Goal: Transaction & Acquisition: Obtain resource

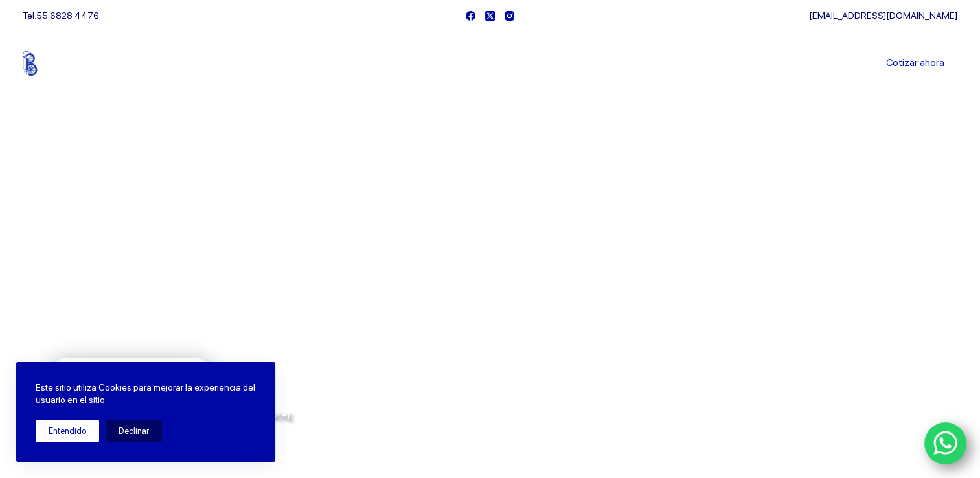
click at [73, 427] on button "Entendido" at bounding box center [67, 431] width 63 height 23
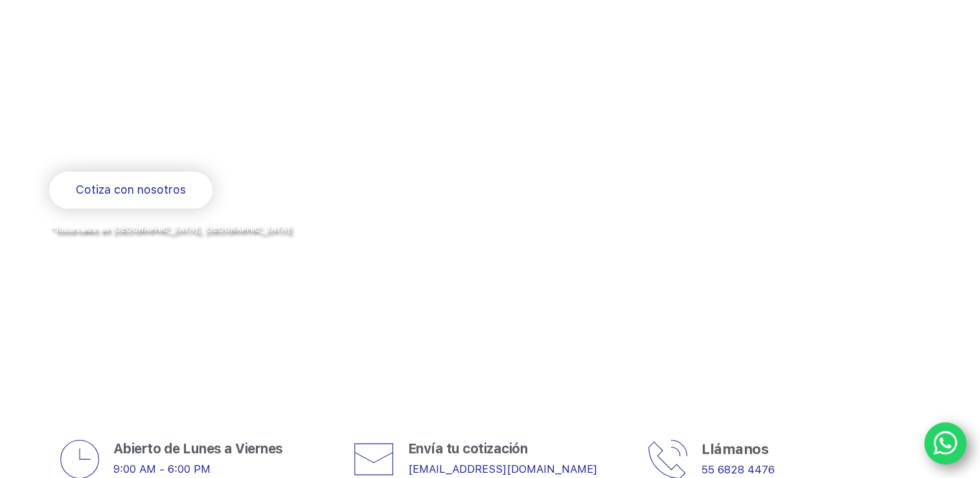
scroll to position [129, 0]
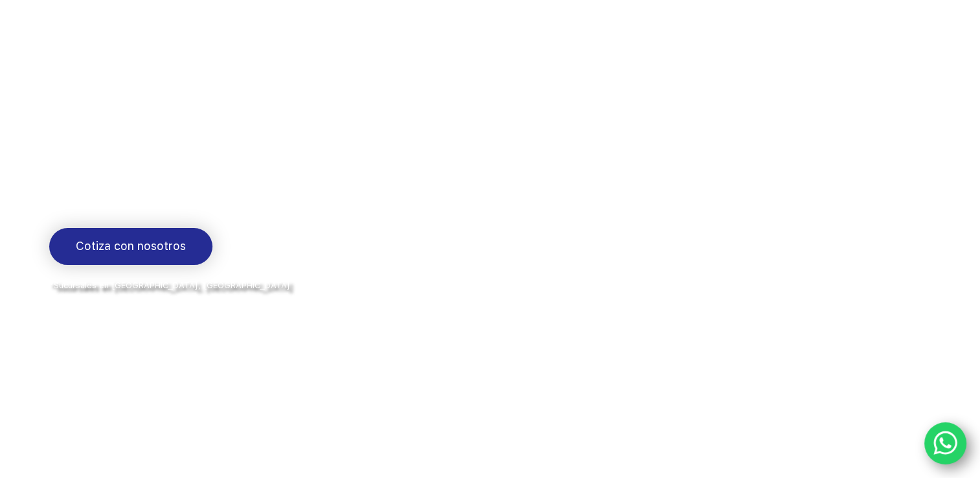
click at [131, 255] on span "Cotiza con nosotros" at bounding box center [131, 246] width 110 height 19
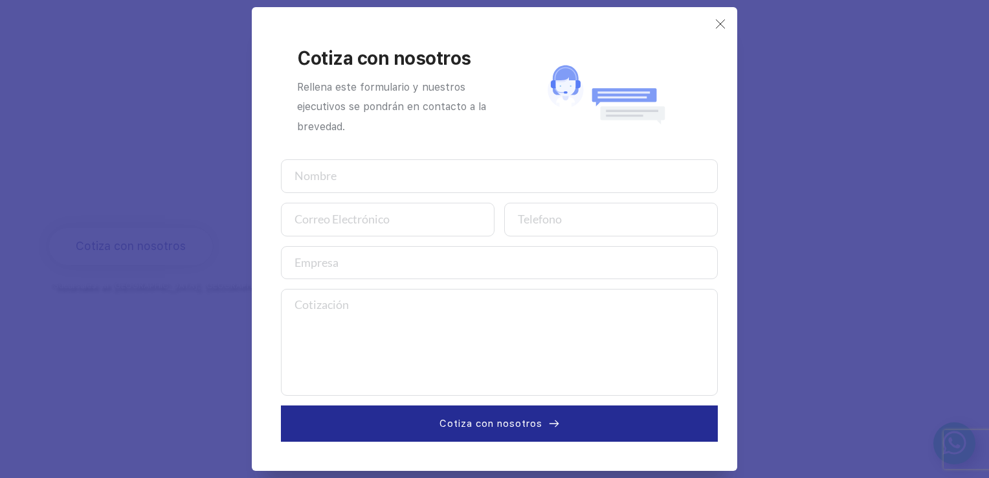
click at [728, 19] on div "Cotiza con nosotros Rellena este formulario y nuestros ejecutivos se pondrán en…" at bounding box center [495, 239] width 486 height 464
click at [720, 25] on icon at bounding box center [720, 24] width 10 height 10
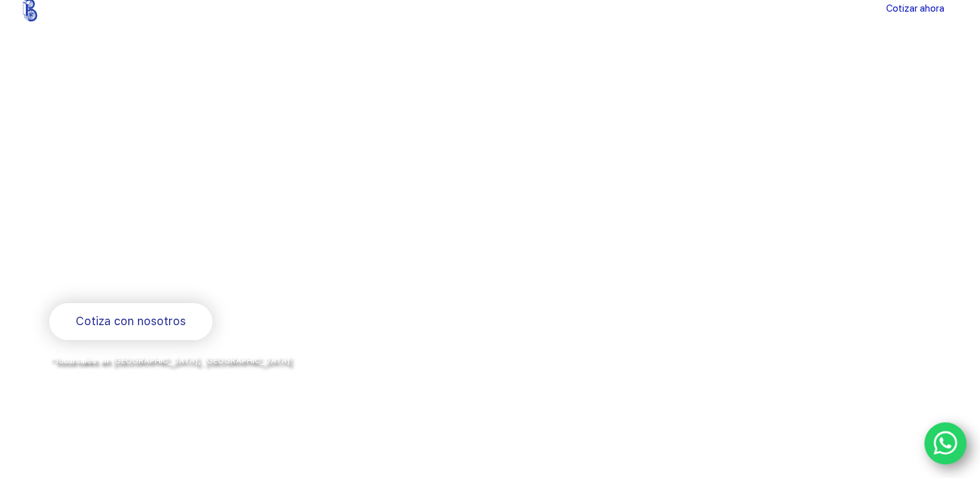
scroll to position [0, 0]
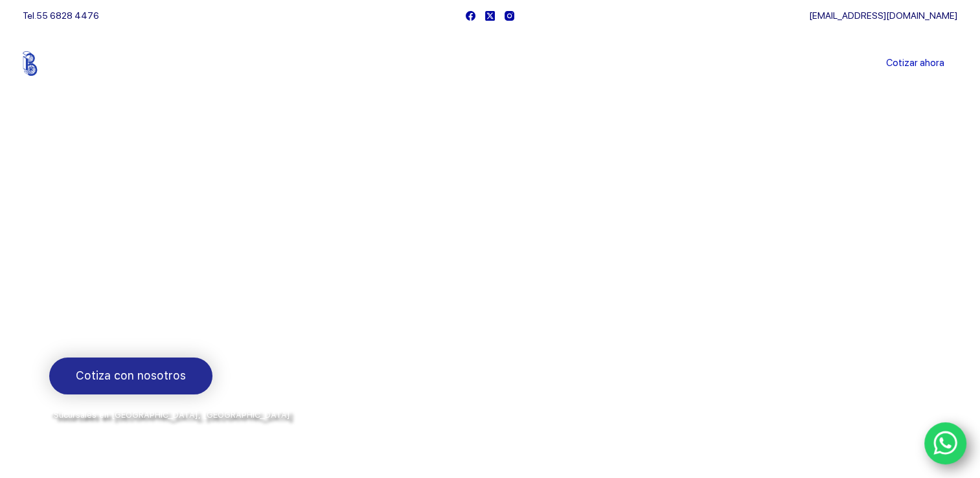
click at [104, 382] on span "Cotiza con nosotros" at bounding box center [131, 375] width 110 height 19
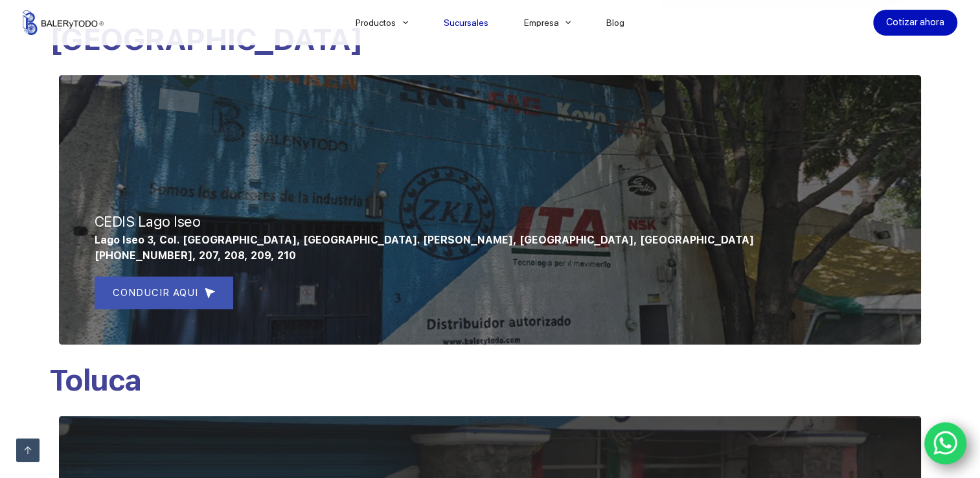
scroll to position [388, 0]
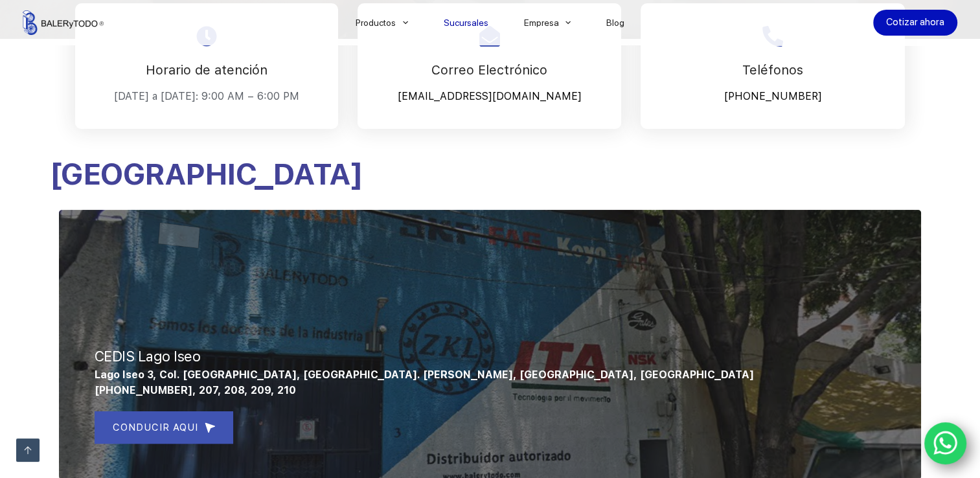
click at [561, 322] on div at bounding box center [490, 344] width 862 height 269
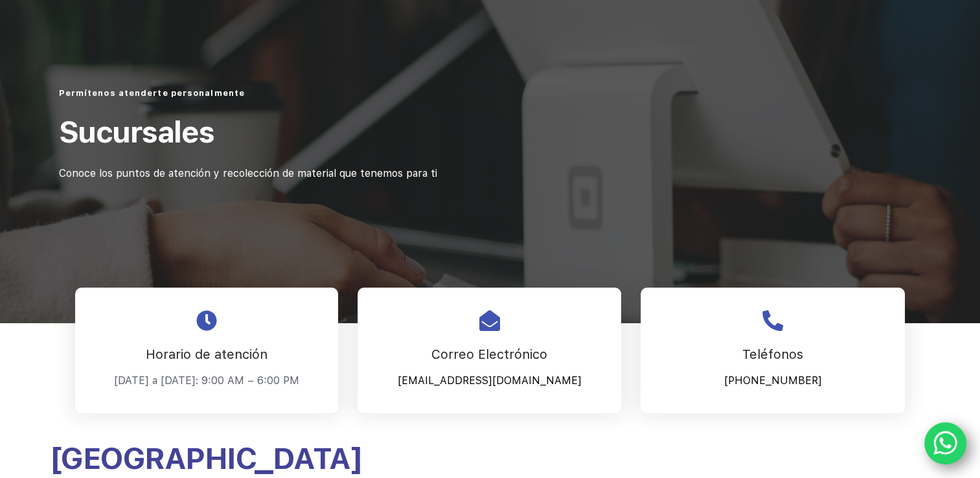
scroll to position [0, 0]
